Goal: Information Seeking & Learning: Learn about a topic

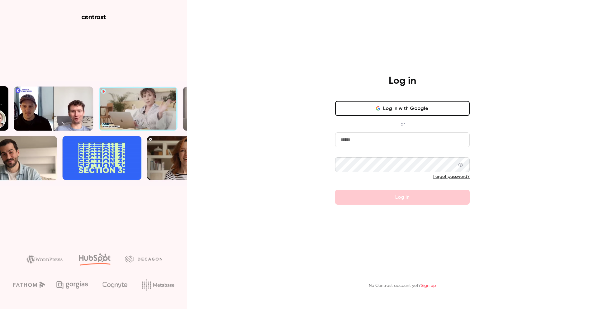
click at [425, 99] on div "Log in Log in with Google or Forgot password? Log in" at bounding box center [403, 140] width 162 height 130
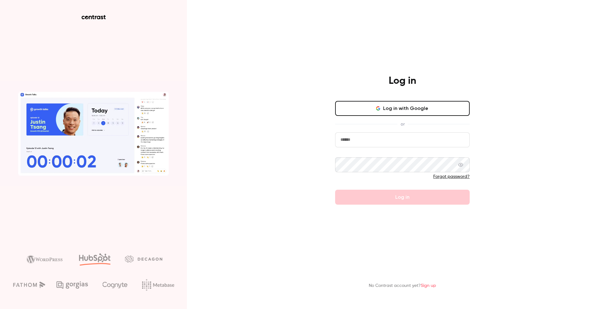
click at [425, 104] on button "Log in with Google" at bounding box center [402, 108] width 135 height 15
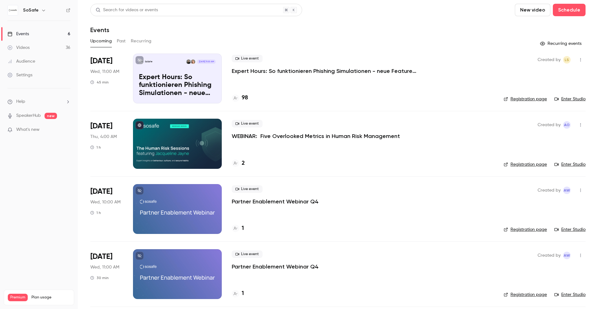
click at [572, 98] on link "Enter Studio" at bounding box center [570, 99] width 31 height 6
click at [310, 70] on p "Expert Hours: So funktionieren Phishing Simulationen - neue Features, Tipps & T…" at bounding box center [325, 70] width 187 height 7
